Goal: Task Accomplishment & Management: Use online tool/utility

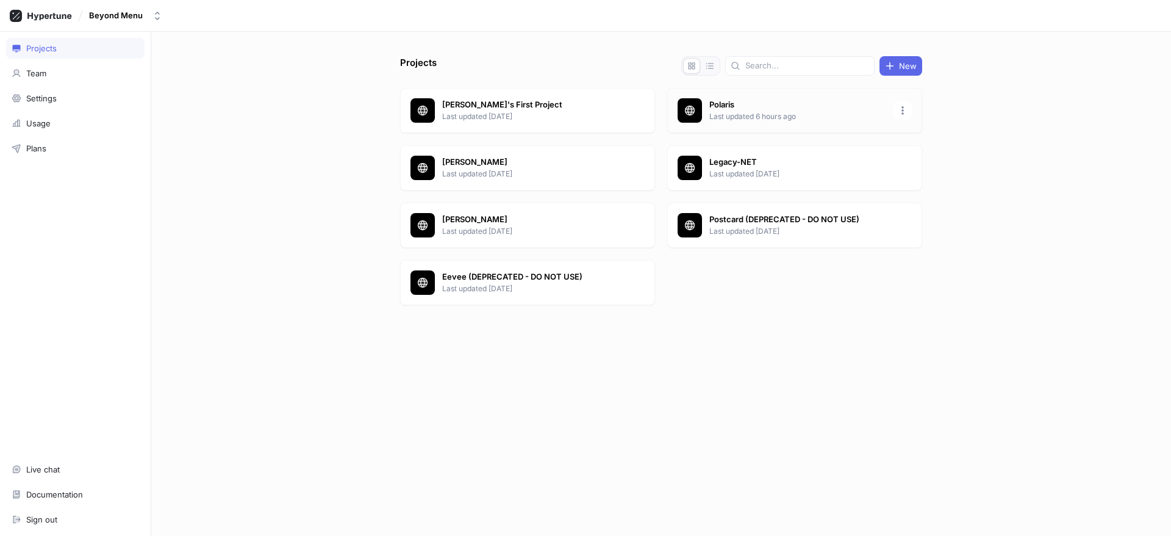
click at [779, 106] on p "Polaris" at bounding box center [798, 105] width 177 height 12
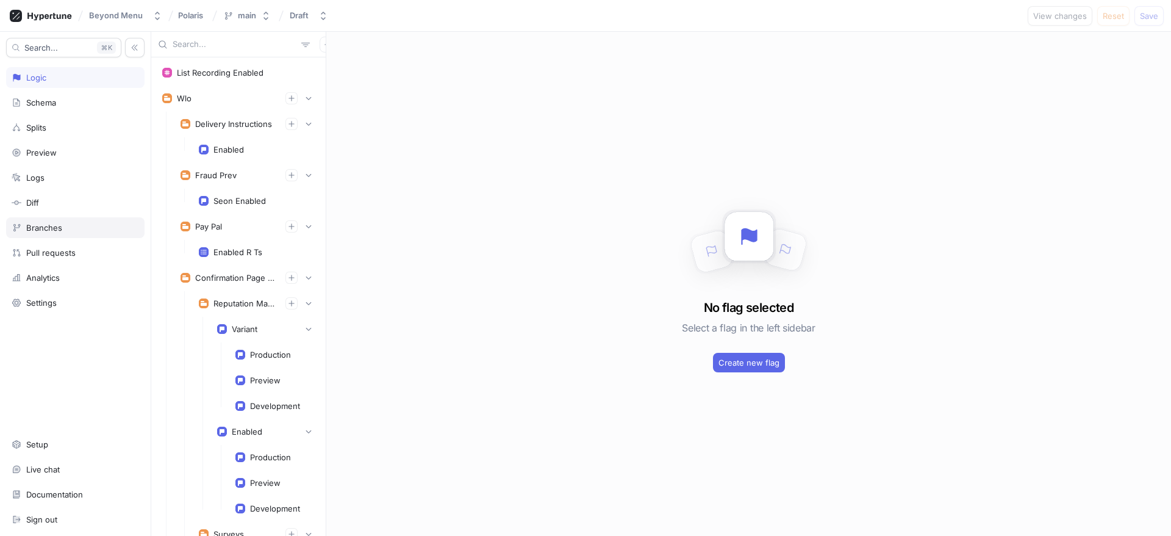
click at [81, 229] on div "Branches" at bounding box center [76, 228] width 128 height 10
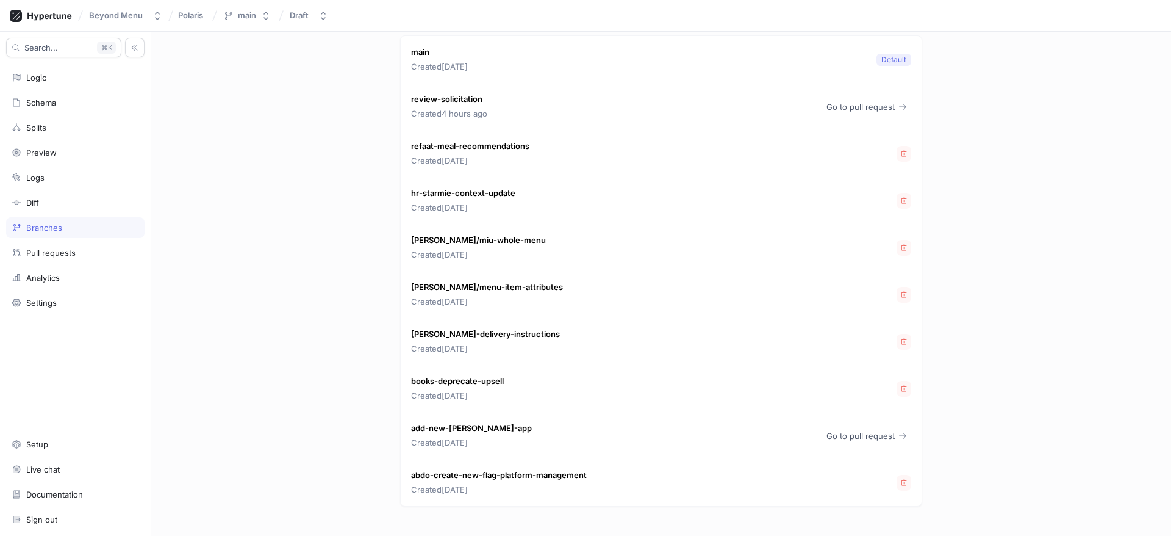
scroll to position [35, 0]
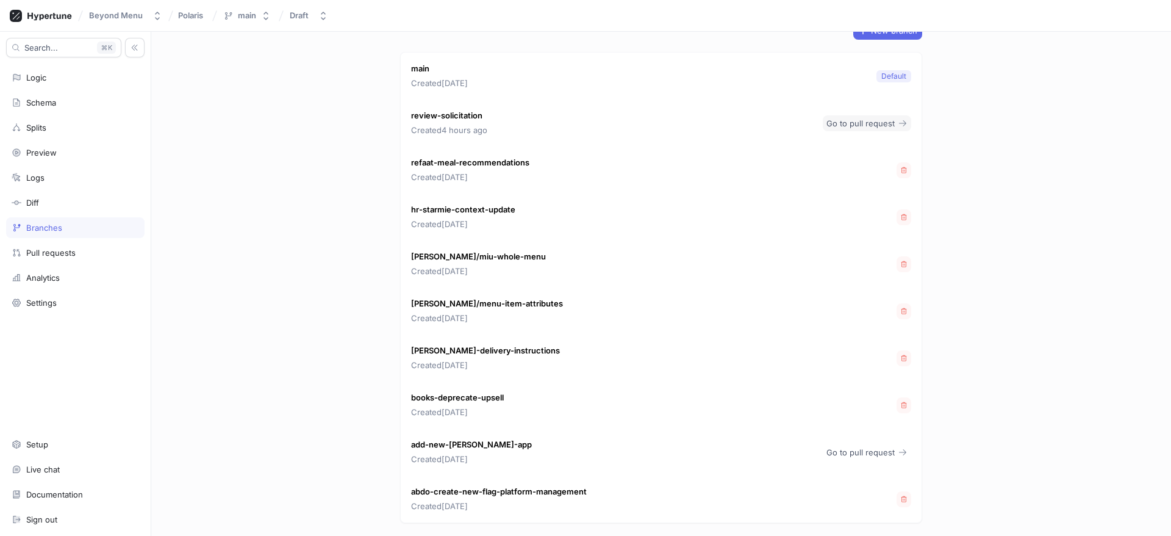
click at [846, 117] on button "Go to pull request" at bounding box center [867, 123] width 88 height 16
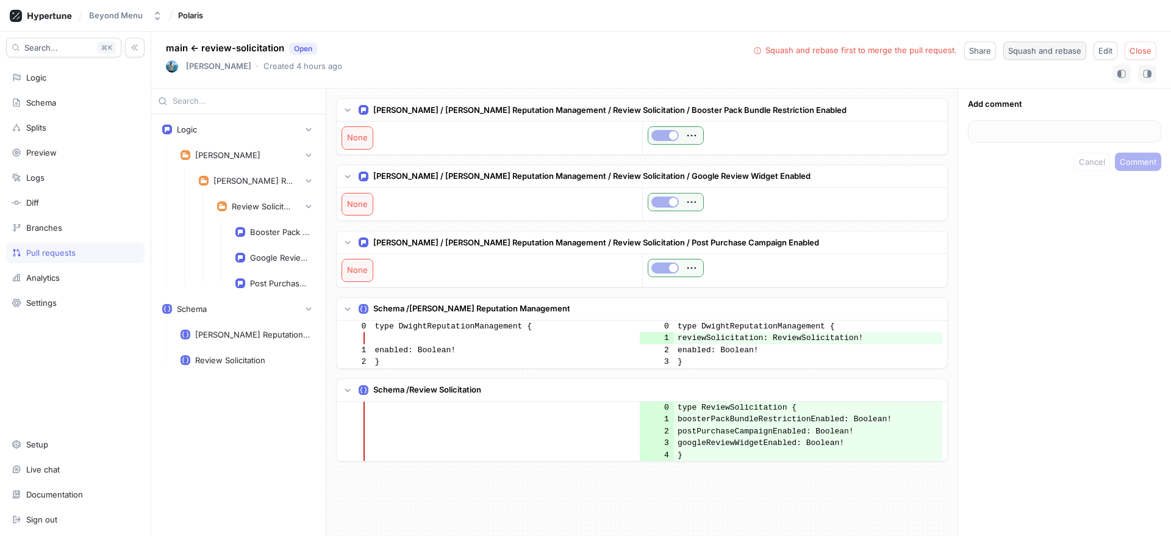
click at [1023, 51] on span "Squash and rebase" at bounding box center [1045, 50] width 73 height 7
click at [1139, 53] on span "Merge" at bounding box center [1139, 50] width 25 height 7
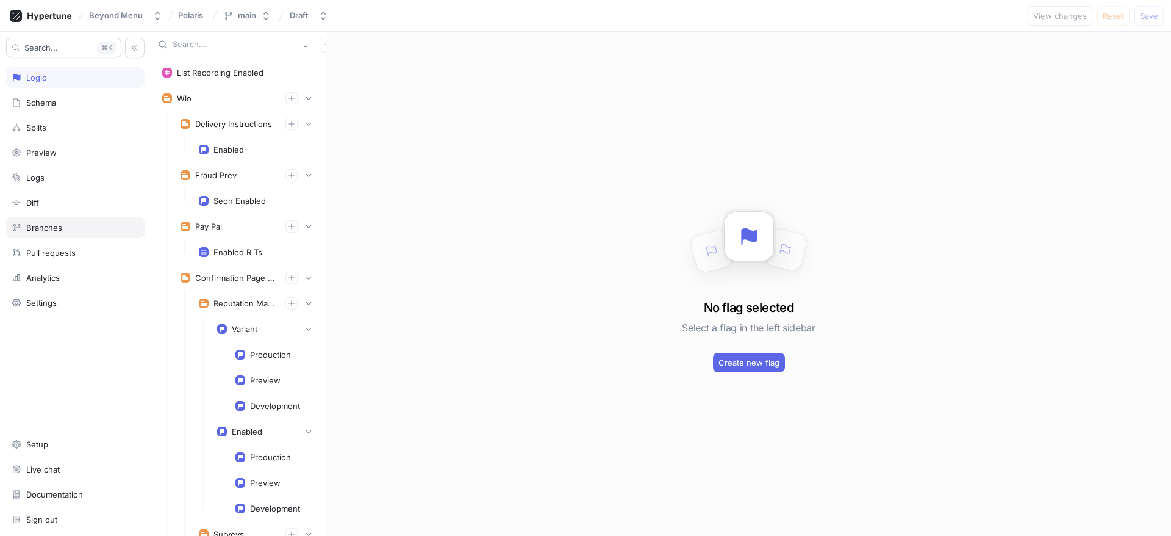
click at [59, 232] on div "Branches" at bounding box center [75, 227] width 138 height 21
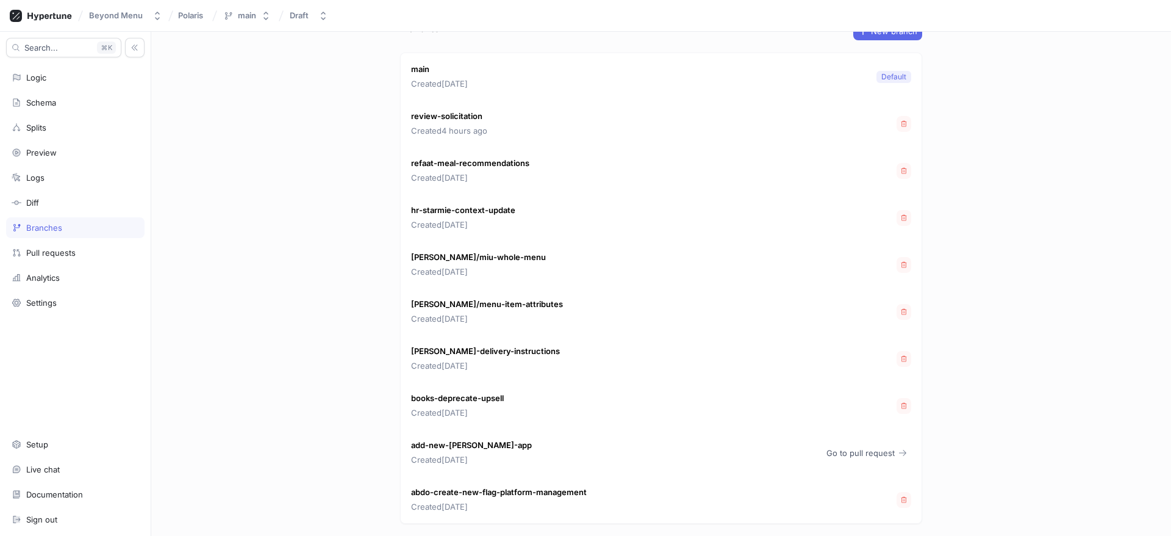
scroll to position [34, 0]
click at [834, 455] on span "Go to pull request" at bounding box center [861, 452] width 68 height 7
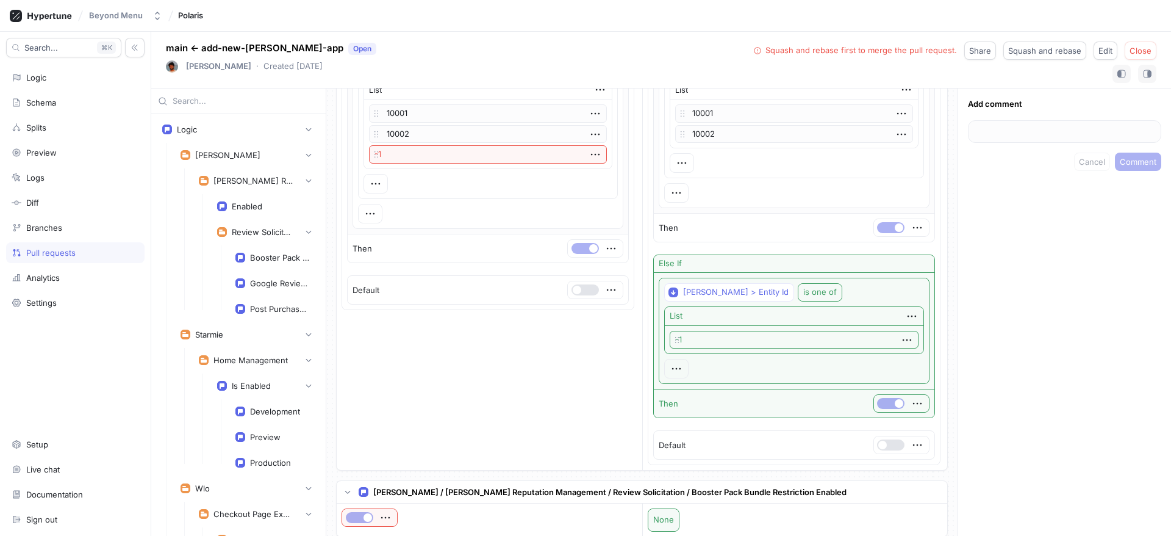
scroll to position [396, 0]
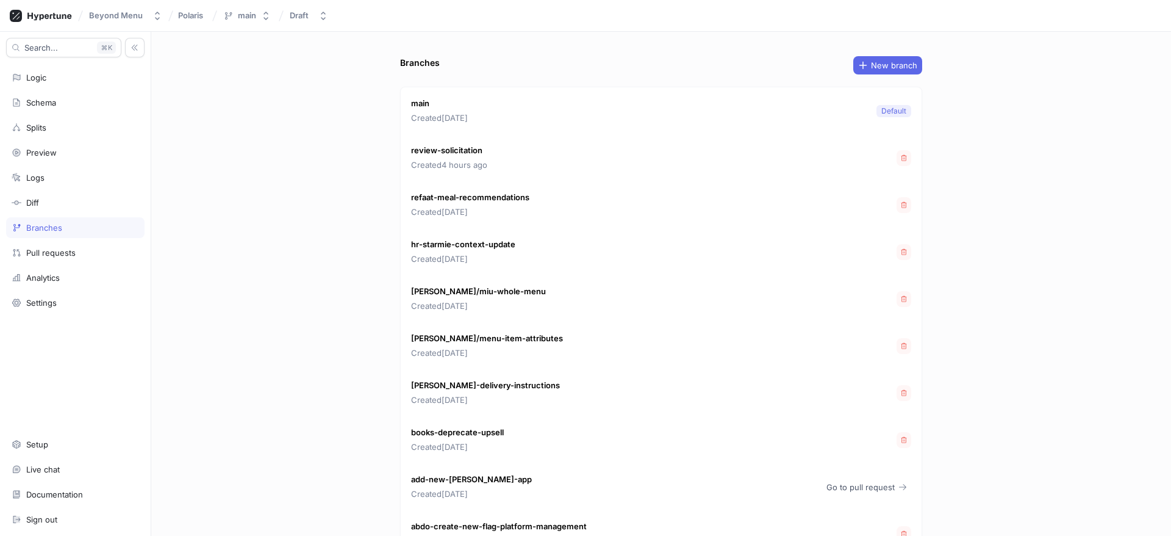
click at [76, 228] on div "Branches" at bounding box center [76, 228] width 128 height 10
click at [82, 249] on div "Pull requests" at bounding box center [76, 253] width 128 height 10
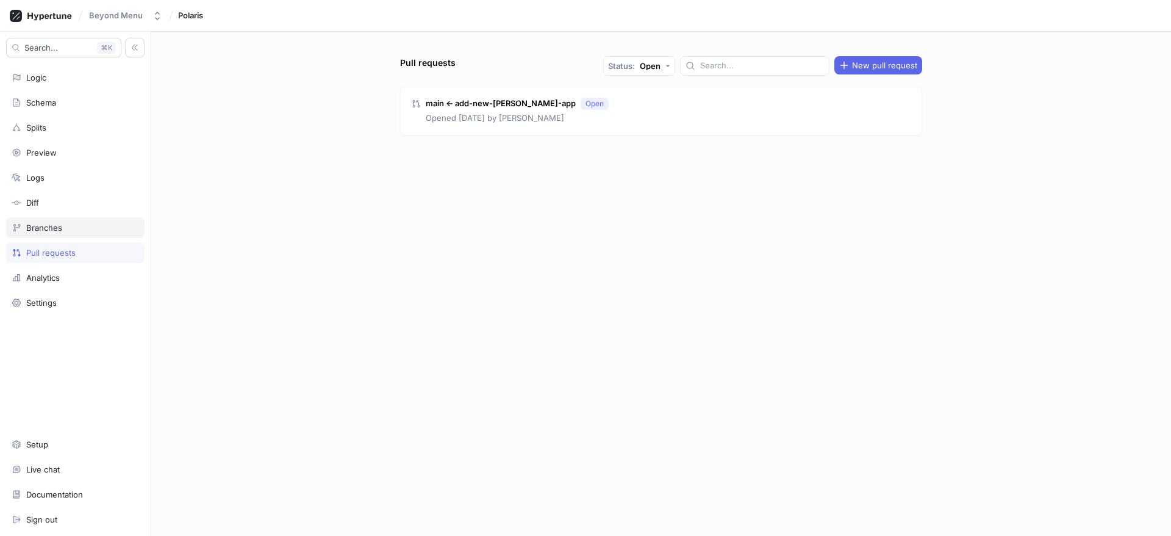
click at [96, 231] on div "Branches" at bounding box center [76, 228] width 128 height 10
